Goal: Find specific page/section: Find specific page/section

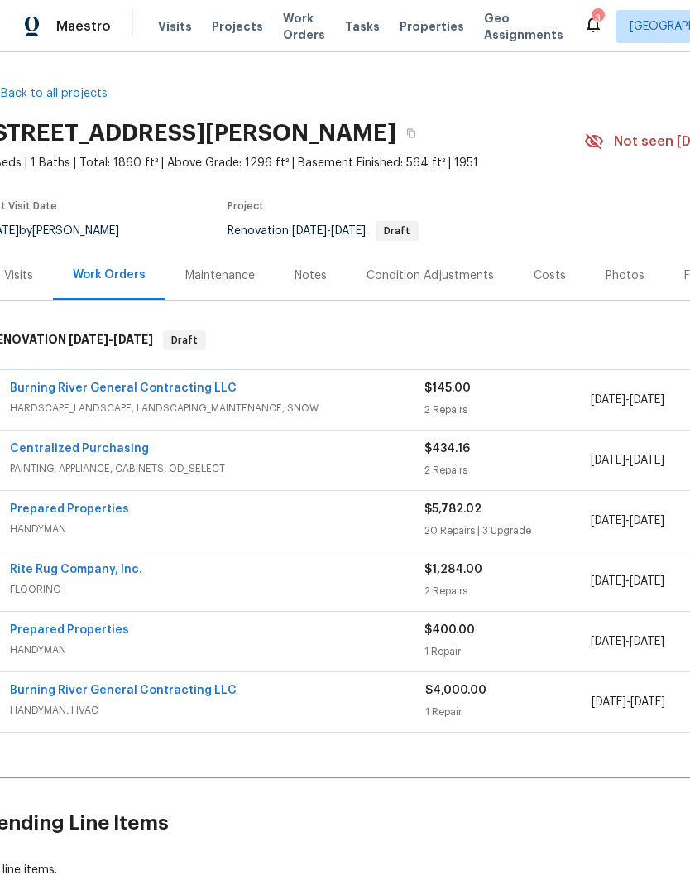
scroll to position [0, 15]
click at [175, 685] on link "Burning River General Contracting LLC" at bounding box center [124, 690] width 227 height 12
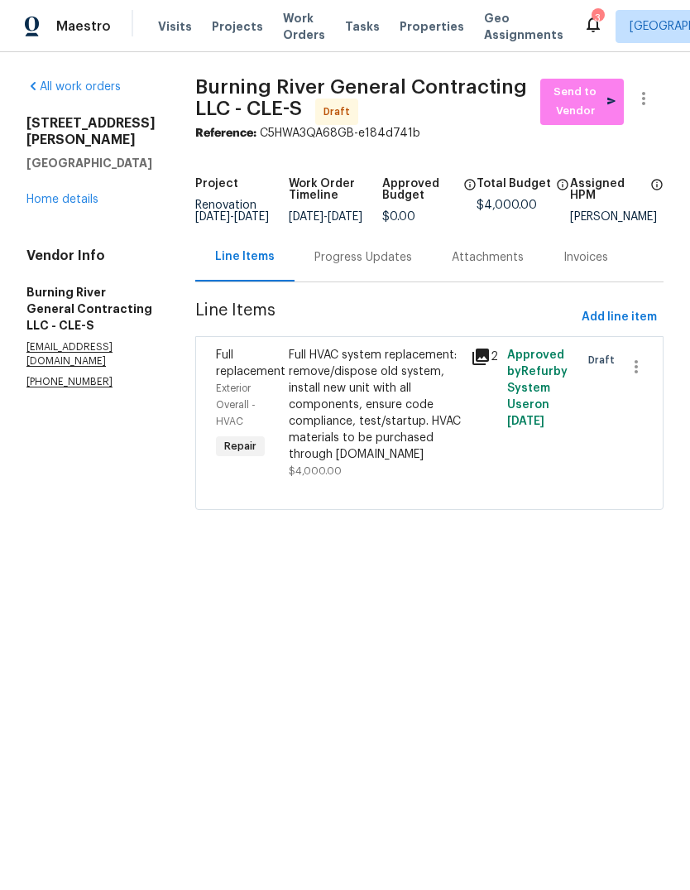
click at [391, 406] on div "Full HVAC system replacement: remove/dispose old system, install new unit with …" at bounding box center [375, 405] width 172 height 116
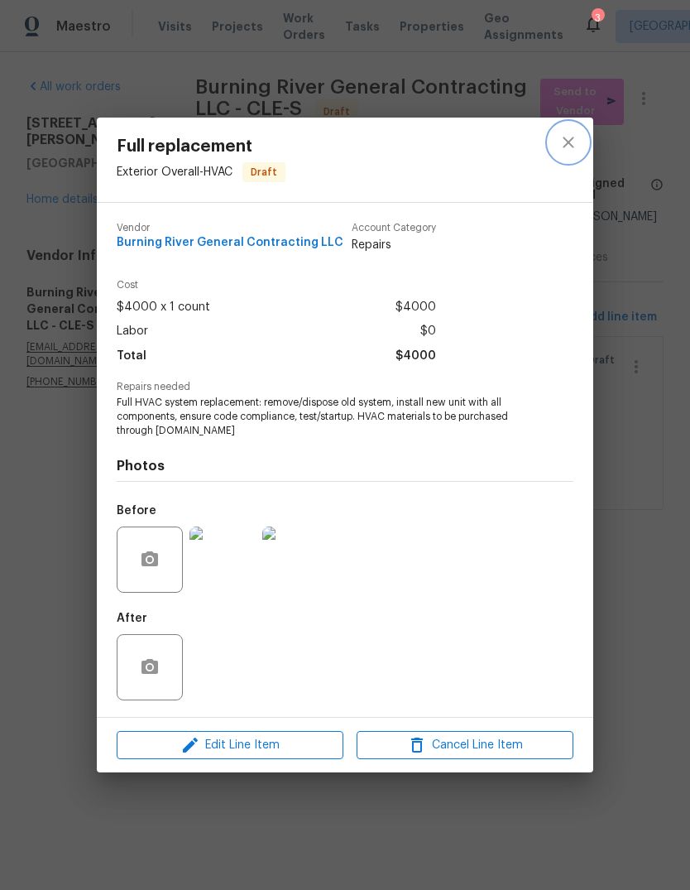
click at [569, 138] on icon "close" at bounding box center [569, 142] width 20 height 20
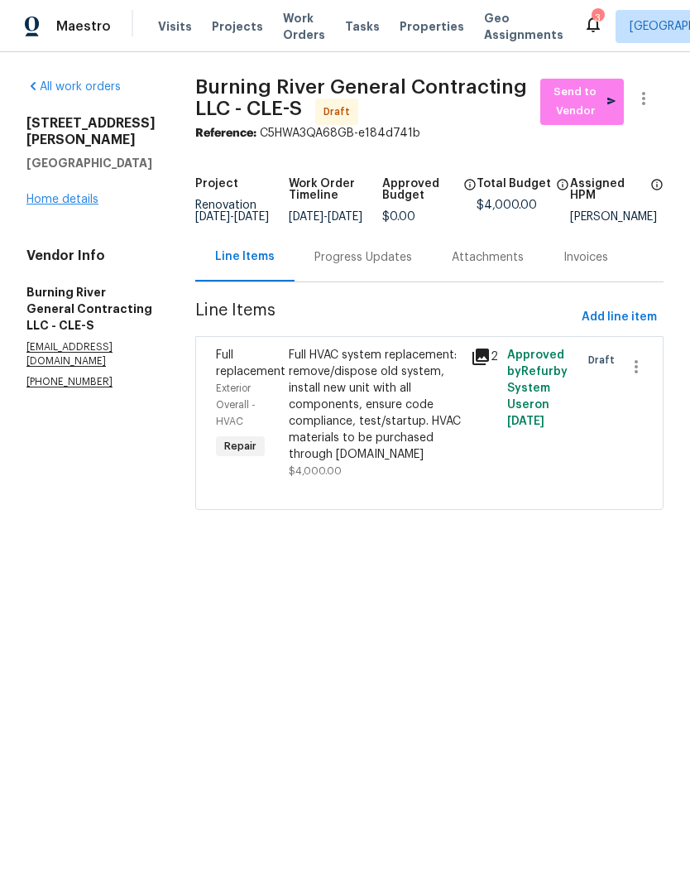
click at [50, 194] on link "Home details" at bounding box center [62, 200] width 72 height 12
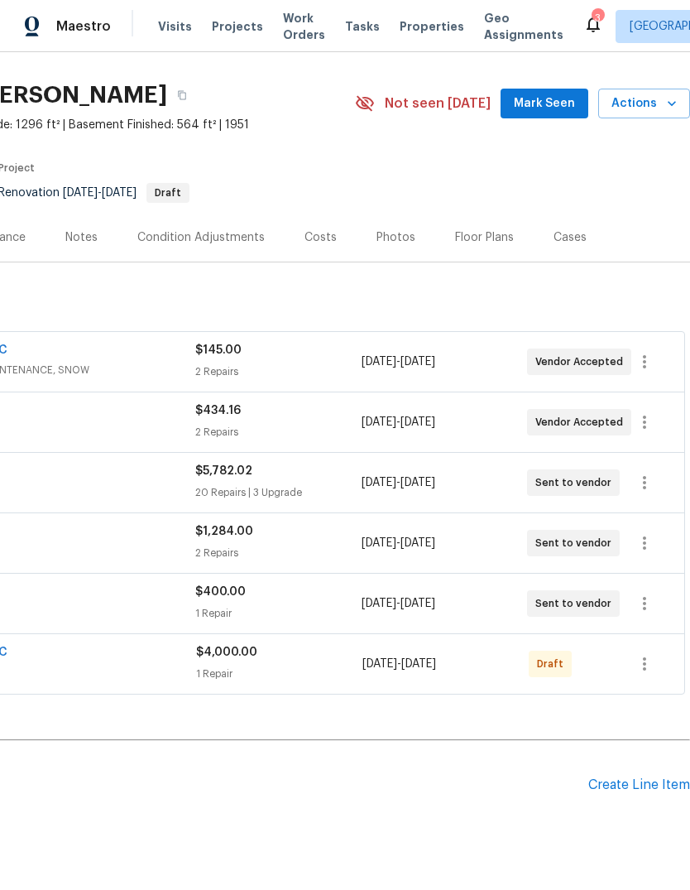
scroll to position [38, 245]
click at [649, 480] on icon "button" at bounding box center [645, 483] width 20 height 20
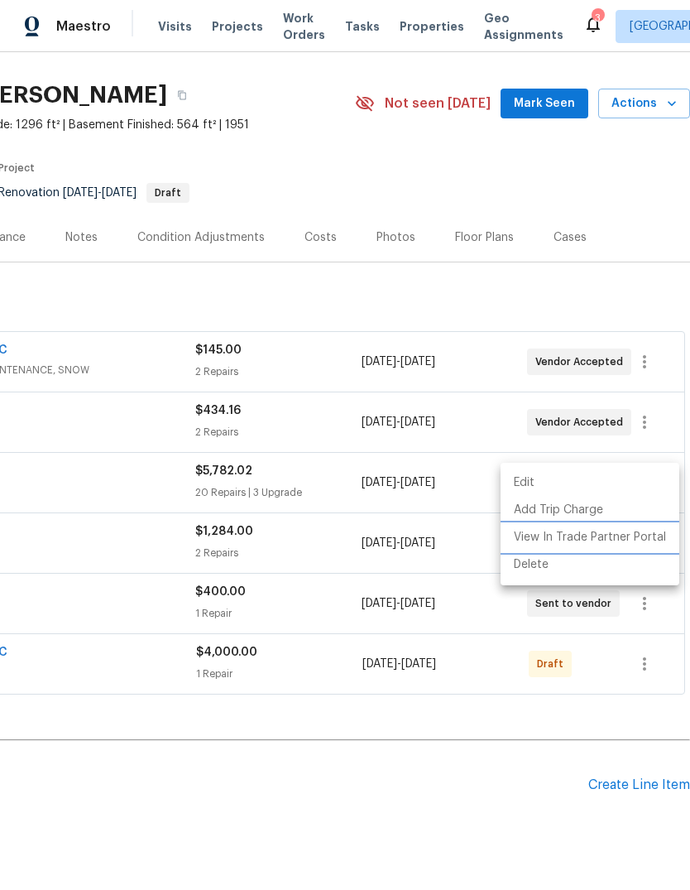
click at [561, 534] on li "View In Trade Partner Portal" at bounding box center [590, 537] width 179 height 27
